Goal: Navigation & Orientation: Find specific page/section

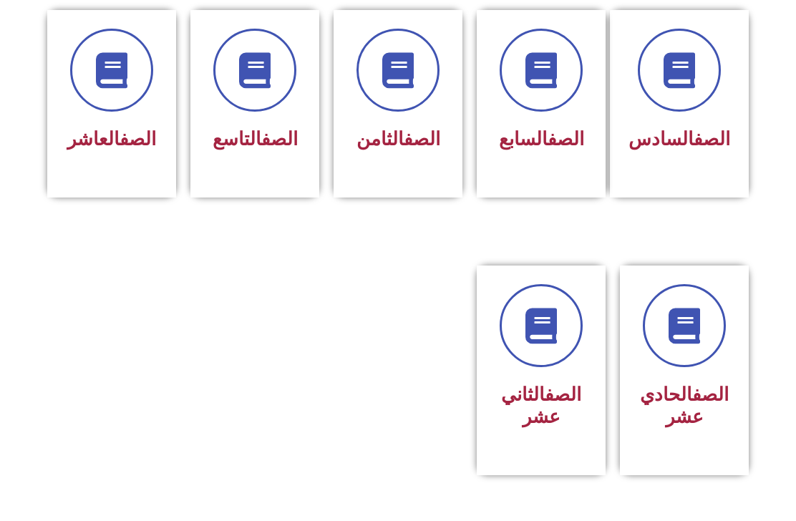
scroll to position [648, 0]
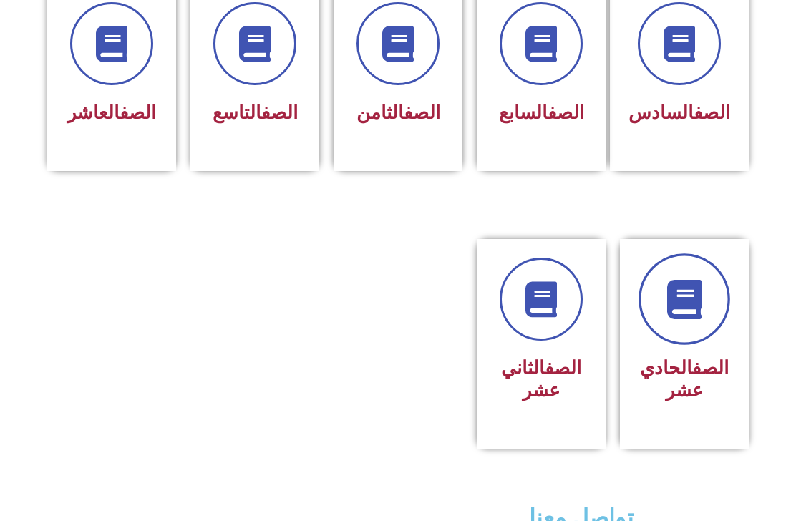
click at [698, 345] on link at bounding box center [685, 300] width 92 height 92
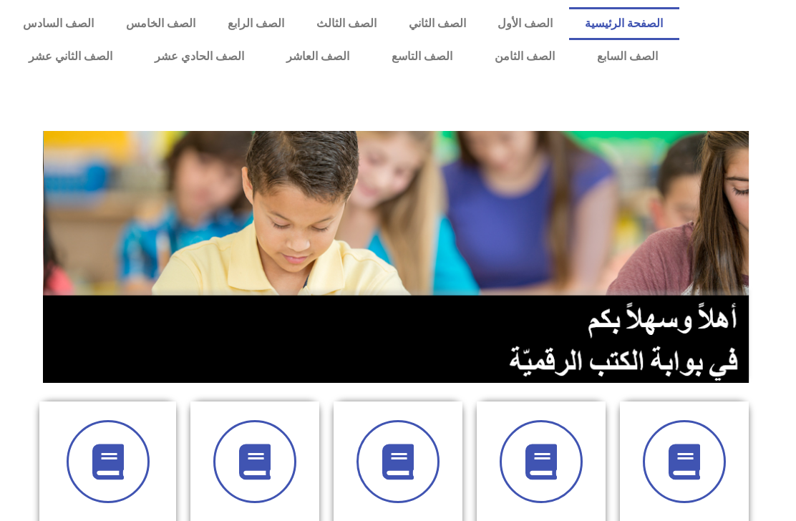
scroll to position [695, 0]
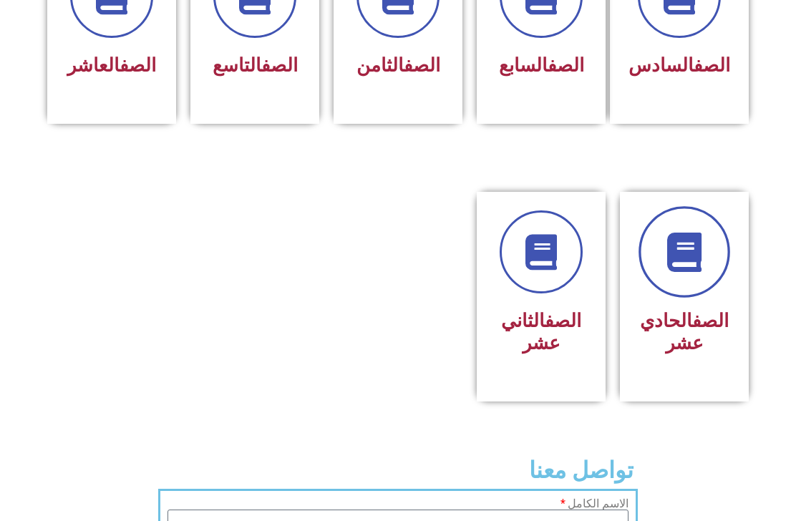
click at [680, 271] on icon at bounding box center [684, 252] width 39 height 39
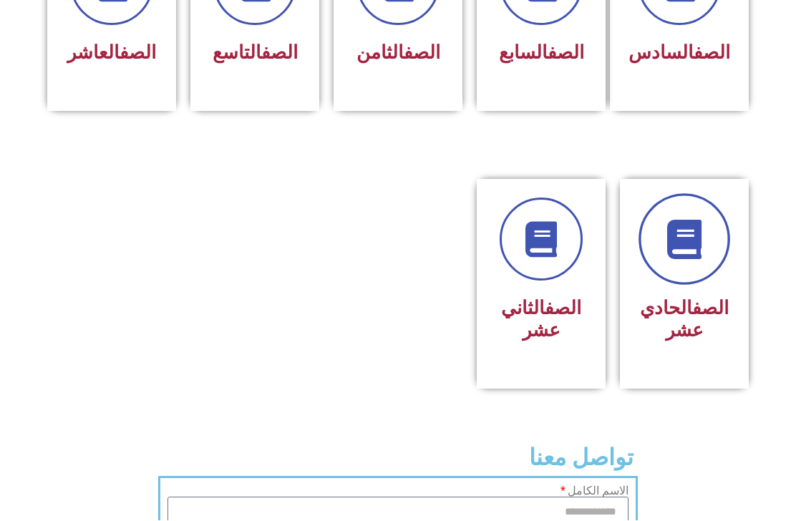
scroll to position [708, 0]
click at [550, 349] on div "الصف الثاني عشر" at bounding box center [542, 319] width 92 height 57
click at [575, 342] on h3 "الصف الثاني عشر" at bounding box center [542, 319] width 92 height 44
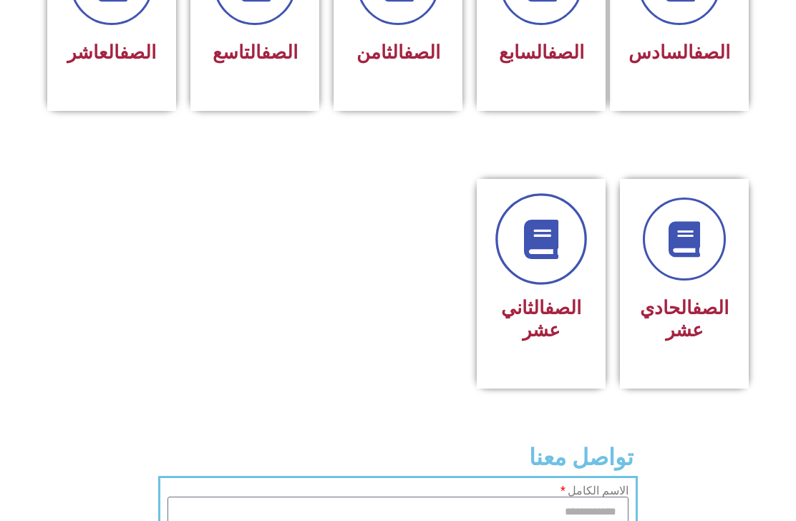
click at [549, 259] on icon at bounding box center [541, 239] width 39 height 39
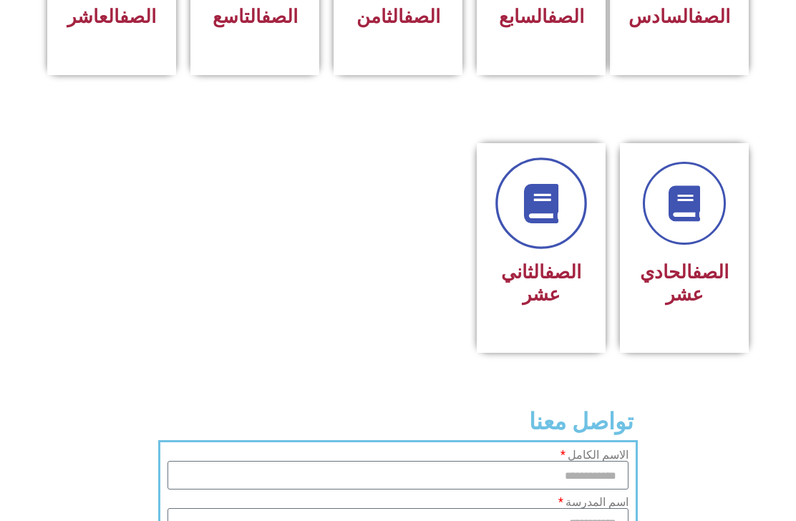
scroll to position [754, 0]
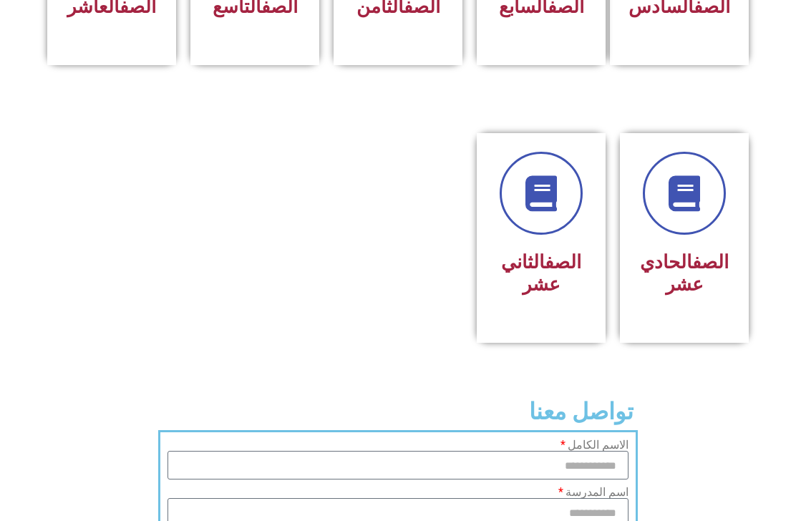
click at [692, 303] on div "الصف الحادي عشر" at bounding box center [685, 274] width 92 height 57
click at [694, 239] on link at bounding box center [685, 194] width 92 height 92
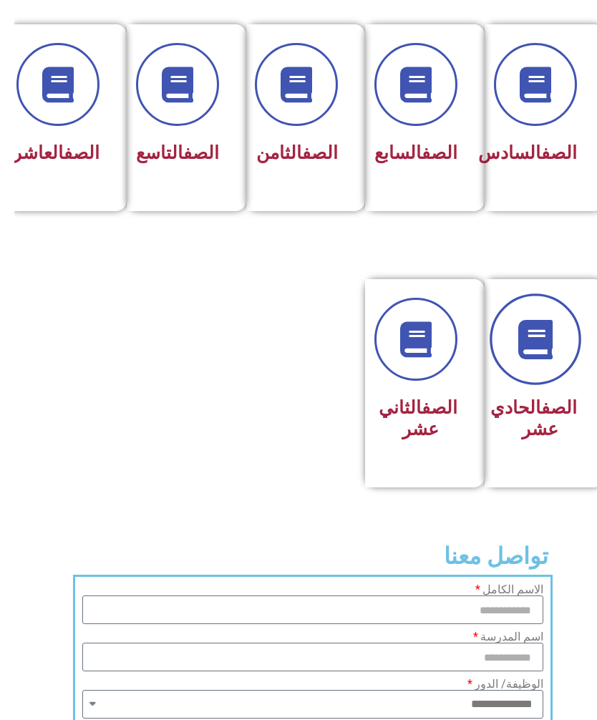
scroll to position [665, -7]
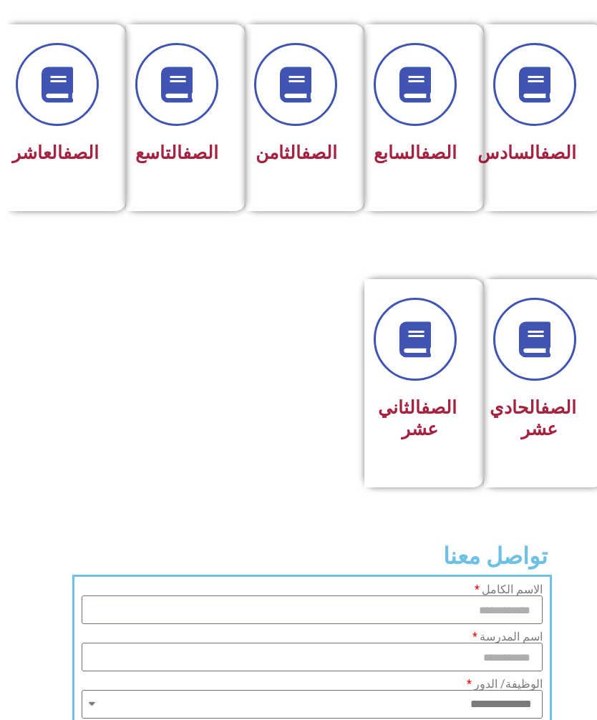
click at [552, 448] on div "الصف الحادي عشر" at bounding box center [533, 420] width 74 height 56
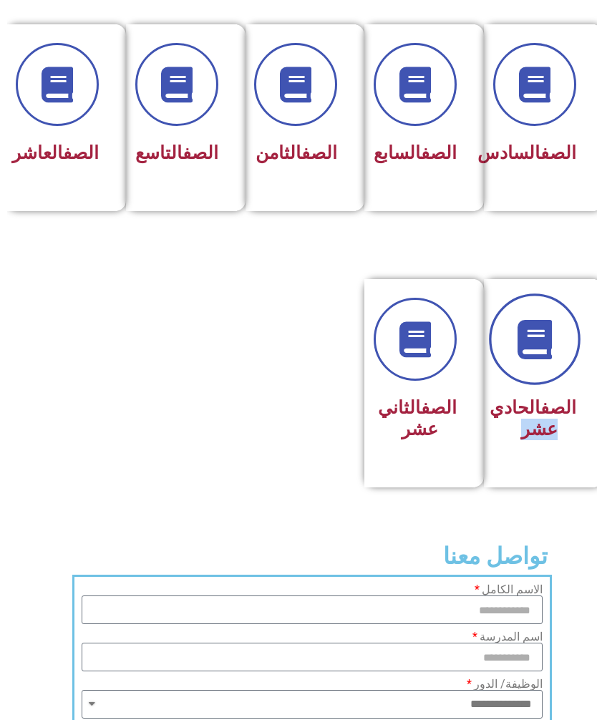
click at [533, 360] on icon at bounding box center [527, 339] width 39 height 39
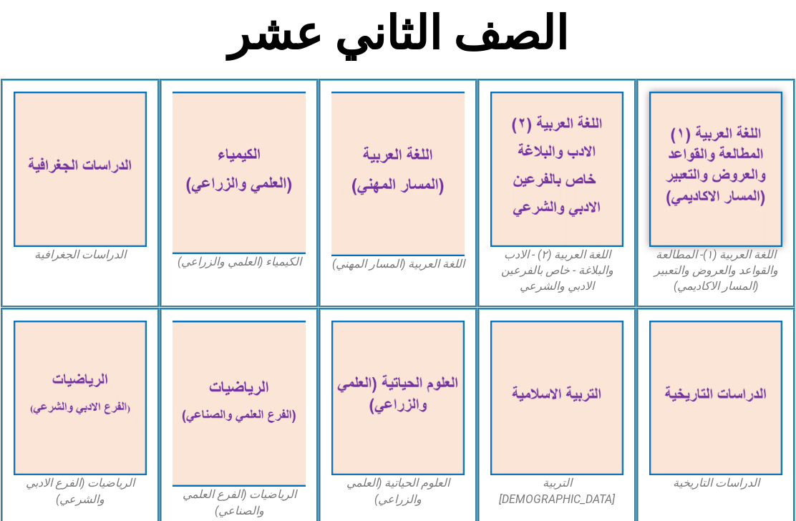
scroll to position [331, 0]
click at [213, 360] on img at bounding box center [239, 404] width 133 height 167
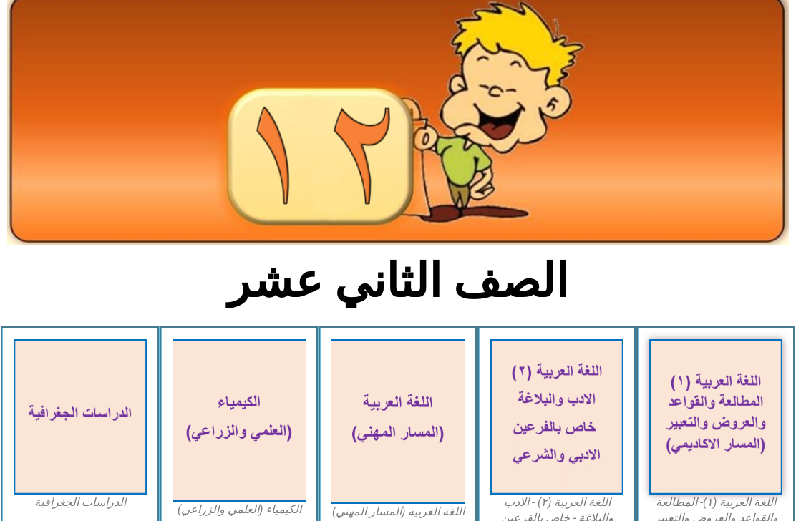
scroll to position [55, 0]
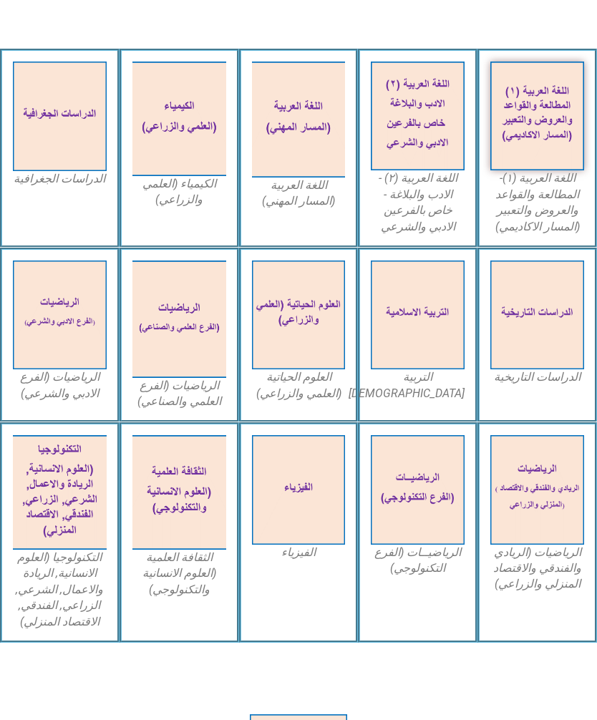
scroll to position [410, 0]
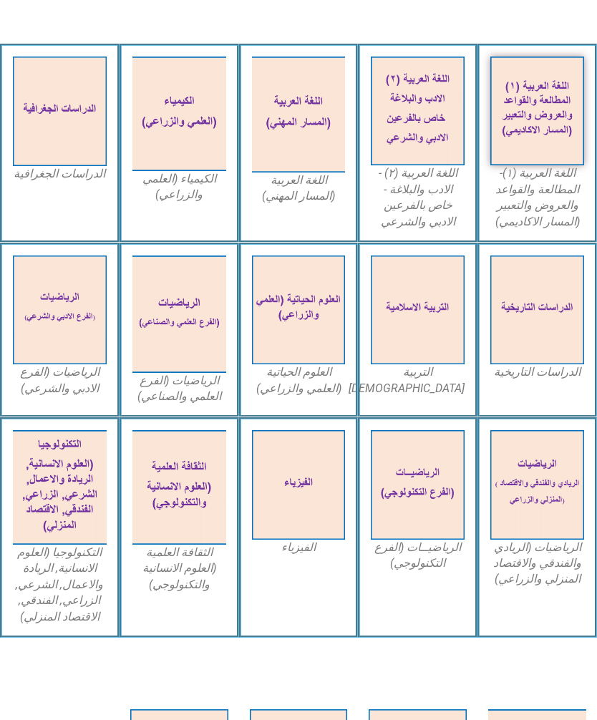
click at [201, 334] on img at bounding box center [179, 314] width 94 height 117
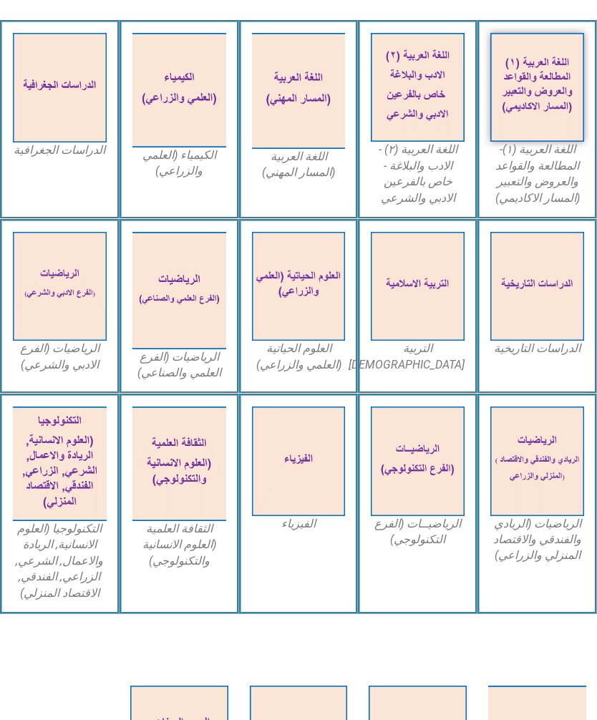
scroll to position [434, 0]
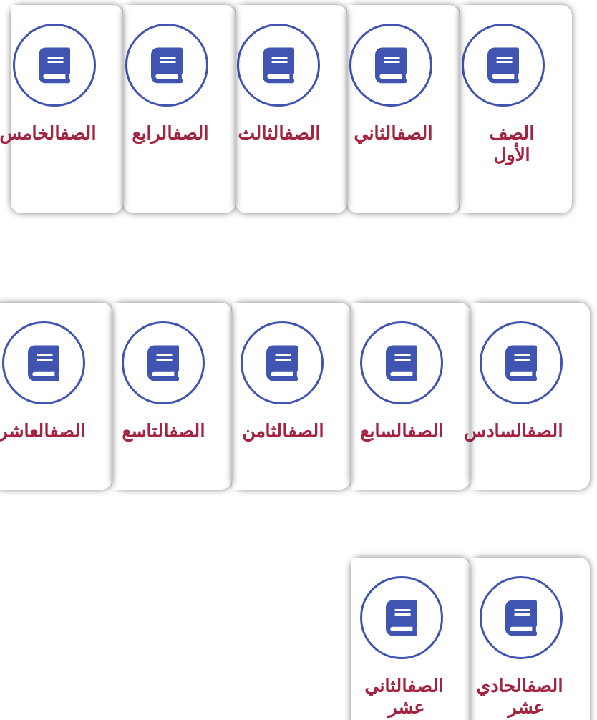
scroll to position [390, 0]
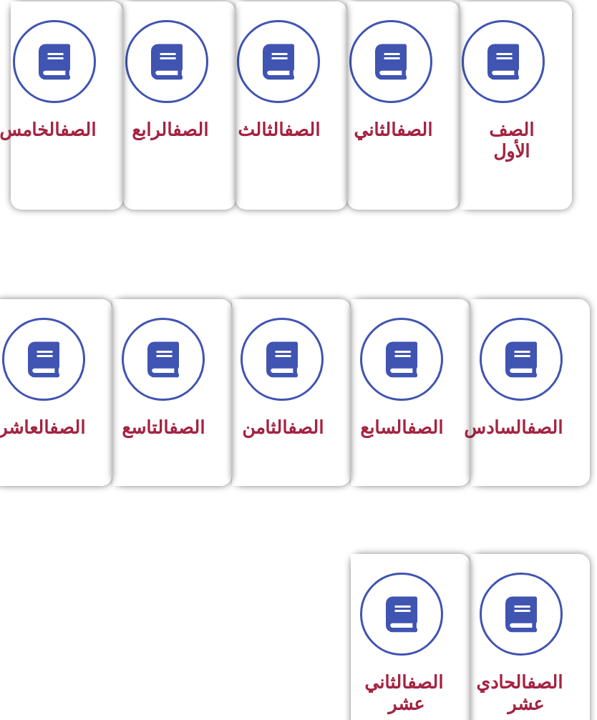
click at [61, 414] on div "الصف العاشر" at bounding box center [48, 429] width 74 height 34
click at [36, 369] on icon at bounding box center [44, 360] width 36 height 36
click at [34, 365] on icon at bounding box center [44, 360] width 36 height 36
click at [67, 359] on span at bounding box center [43, 359] width 83 height 83
click at [57, 478] on div "الصف العاشر" at bounding box center [48, 392] width 111 height 187
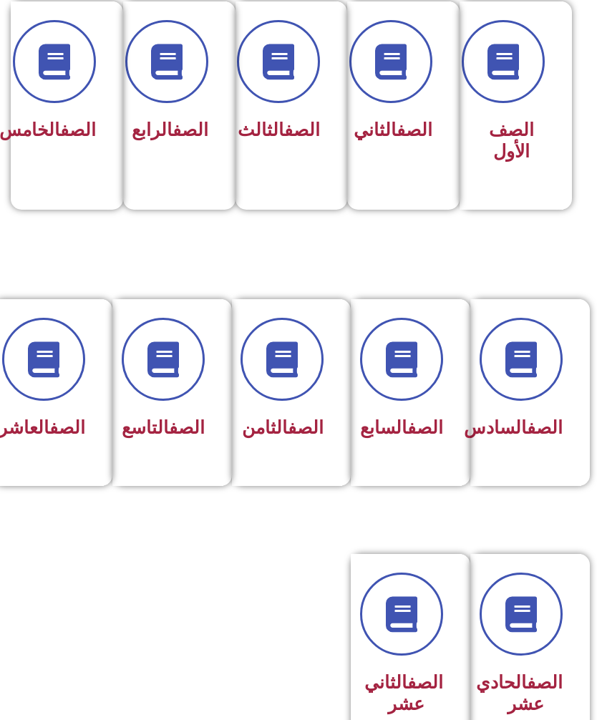
click at [54, 346] on icon at bounding box center [44, 360] width 36 height 36
click at [45, 363] on icon at bounding box center [44, 360] width 36 height 36
click at [56, 362] on icon at bounding box center [44, 360] width 36 height 36
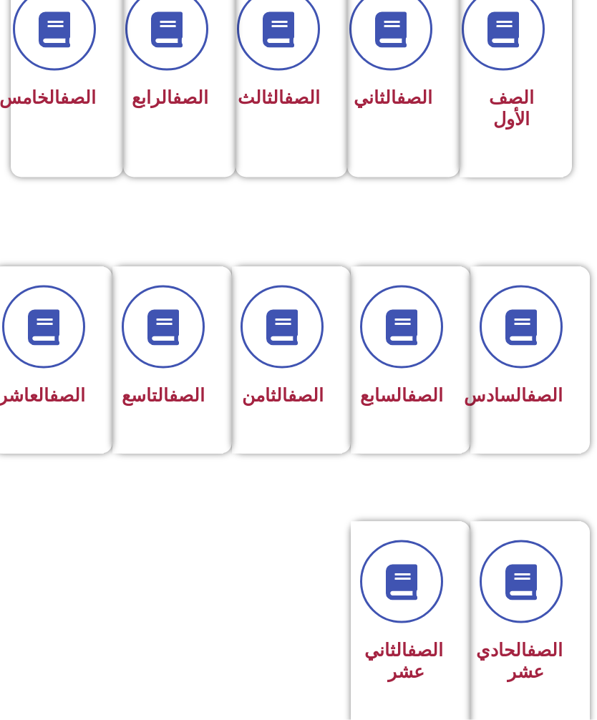
scroll to position [434, 0]
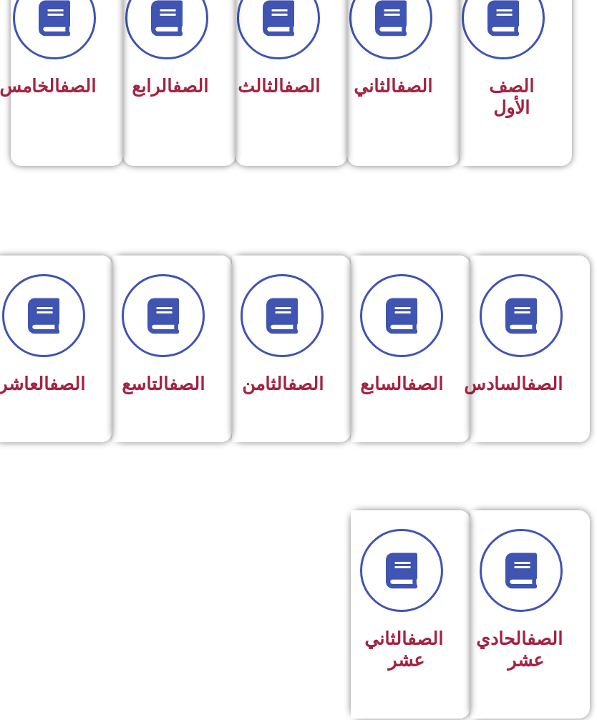
click at [49, 317] on icon at bounding box center [44, 316] width 36 height 36
click at [54, 327] on icon at bounding box center [44, 316] width 36 height 36
click at [49, 319] on icon at bounding box center [44, 316] width 36 height 36
click at [402, 328] on icon at bounding box center [402, 316] width 36 height 36
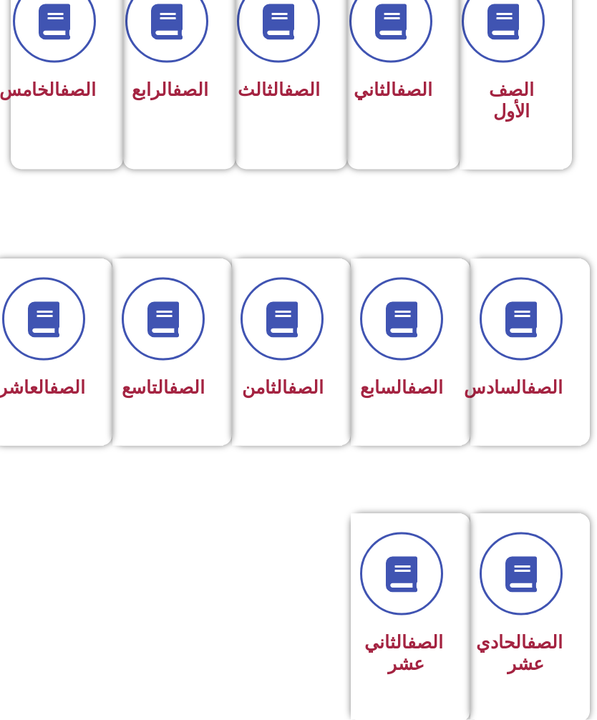
scroll to position [438, 0]
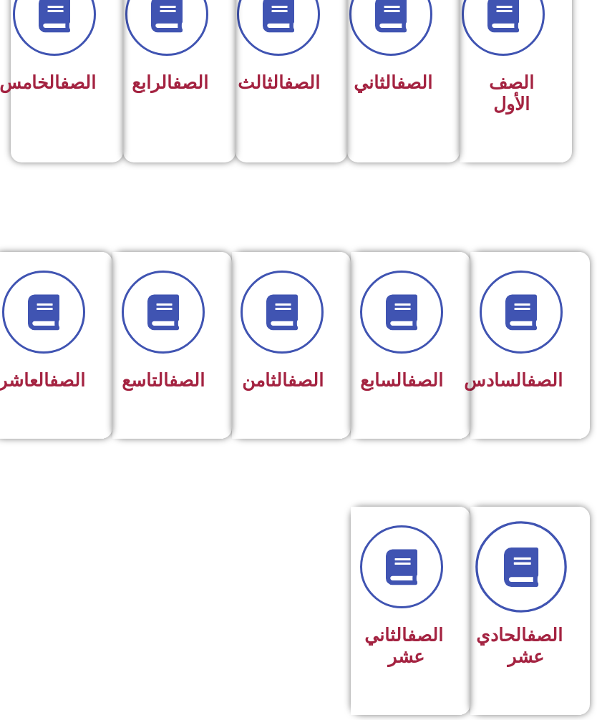
click at [537, 587] on icon at bounding box center [521, 567] width 39 height 39
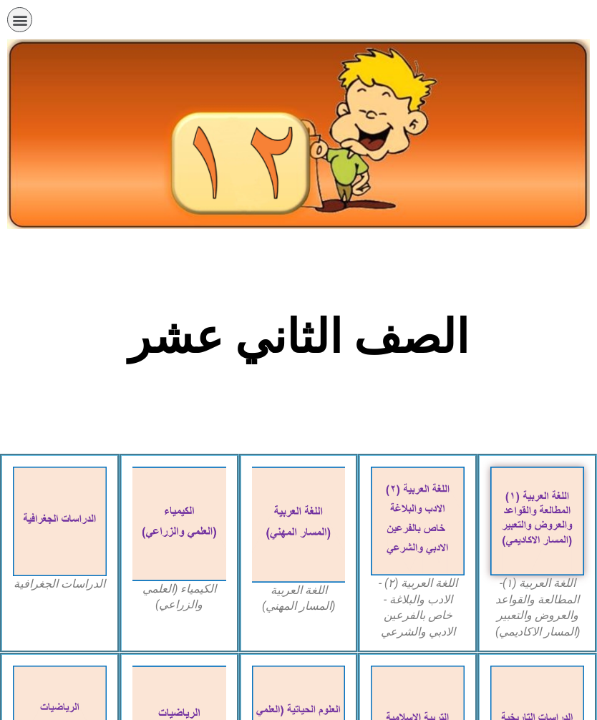
click at [120, 100] on img at bounding box center [298, 134] width 583 height 191
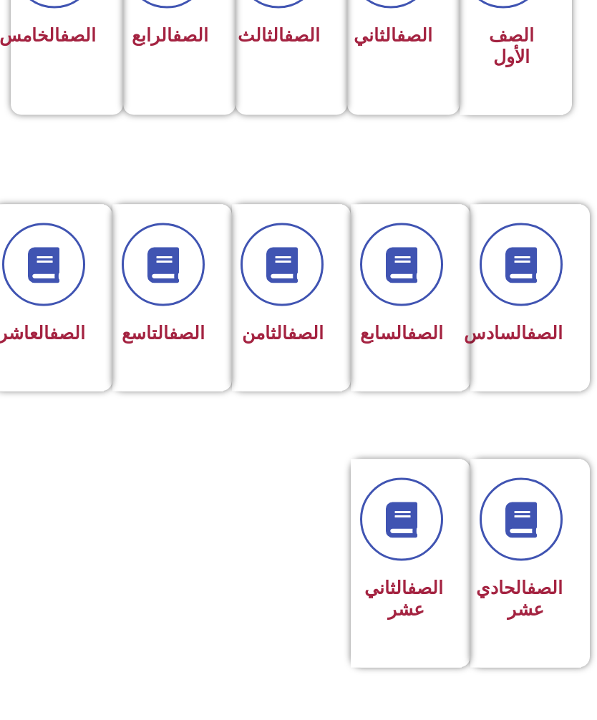
scroll to position [485, 0]
click at [35, 269] on icon at bounding box center [44, 265] width 36 height 36
click at [49, 343] on link "الصف" at bounding box center [67, 333] width 36 height 21
click at [39, 287] on span at bounding box center [43, 264] width 83 height 83
click at [408, 599] on link "الصف" at bounding box center [426, 588] width 36 height 21
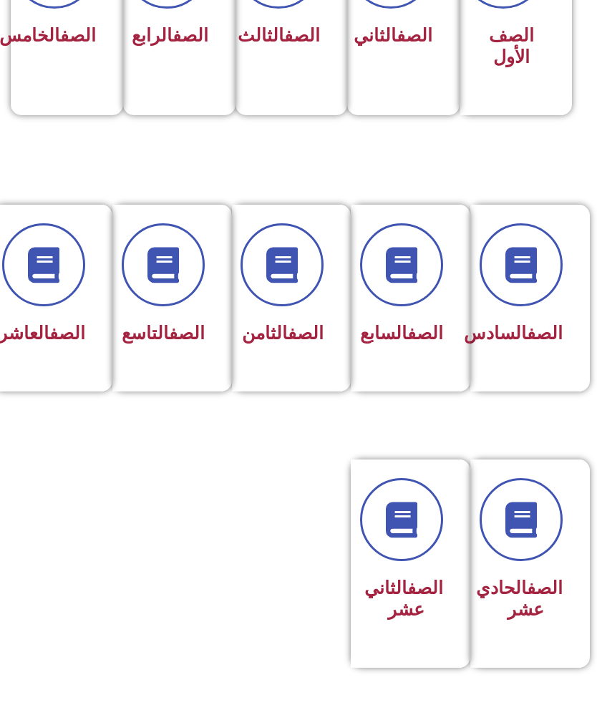
click at [26, 259] on icon at bounding box center [44, 265] width 36 height 36
click at [44, 256] on icon at bounding box center [44, 265] width 36 height 36
click at [32, 227] on span at bounding box center [43, 264] width 83 height 83
click at [44, 199] on section "الصف السادس الصف السابع الصف الثامن الصف التاسع الصف العاشر" at bounding box center [298, 314] width 597 height 255
click at [82, 392] on div "الصف العاشر" at bounding box center [48, 298] width 111 height 187
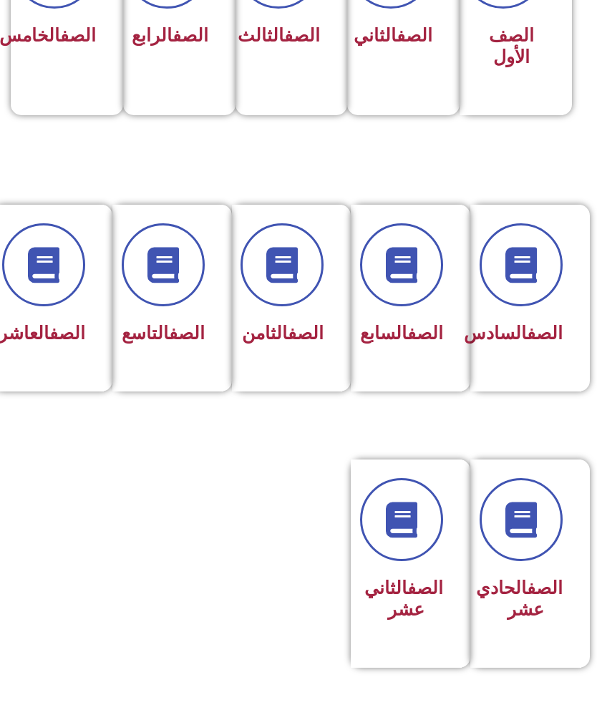
click at [71, 392] on div "الصف العاشر" at bounding box center [48, 298] width 111 height 187
click at [65, 392] on div "الصف العاشر" at bounding box center [48, 298] width 111 height 187
click at [59, 332] on link "الصف" at bounding box center [67, 333] width 36 height 21
click at [37, 269] on icon at bounding box center [44, 265] width 36 height 36
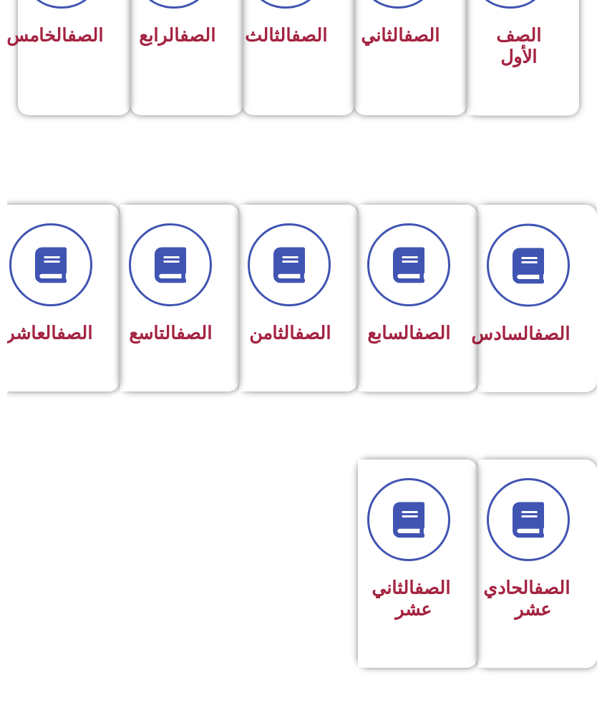
scroll to position [485, -7]
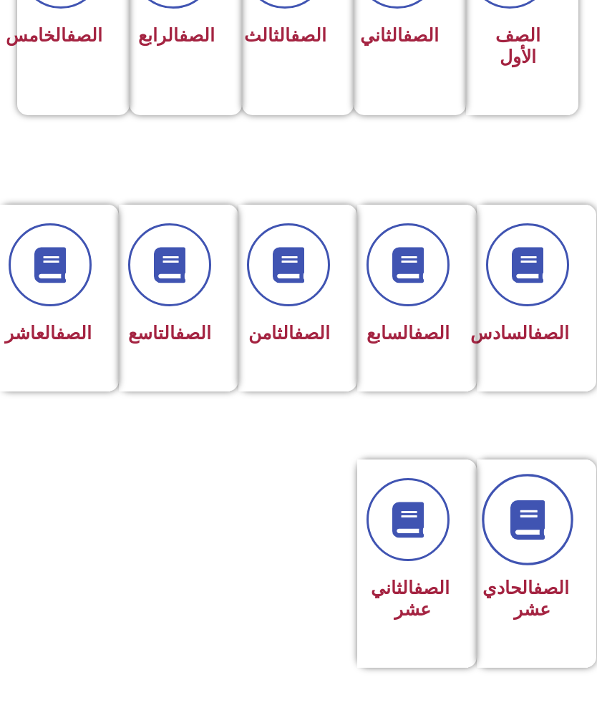
click at [545, 540] on icon at bounding box center [527, 520] width 39 height 39
